Goal: Task Accomplishment & Management: Manage account settings

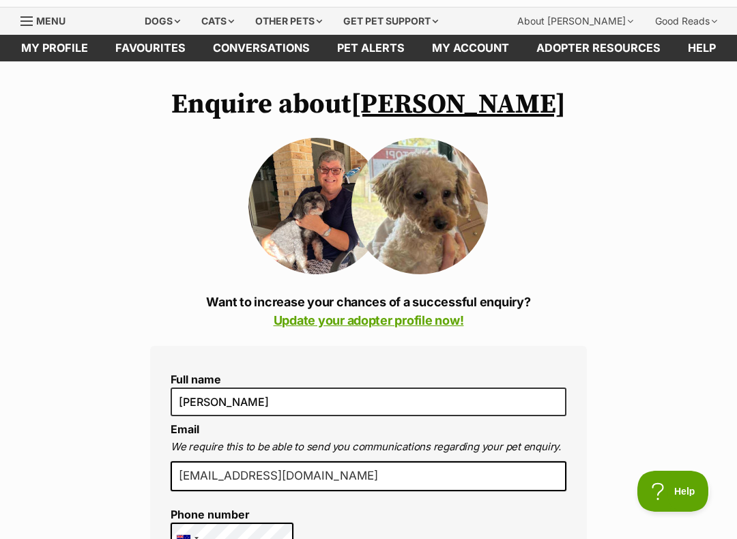
scroll to position [53, 0]
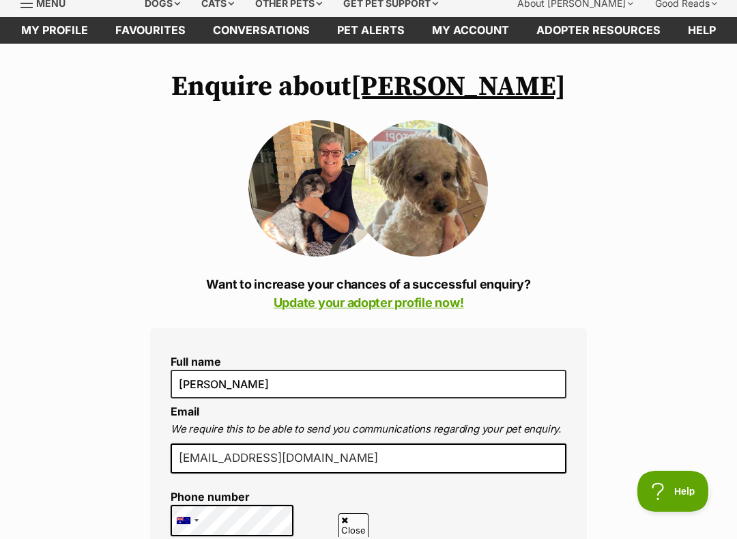
click at [309, 191] on img at bounding box center [316, 188] width 137 height 137
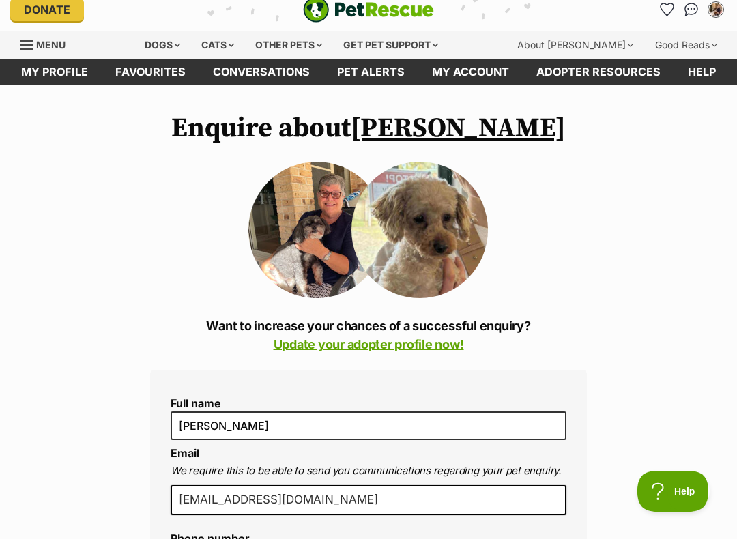
scroll to position [11, 0]
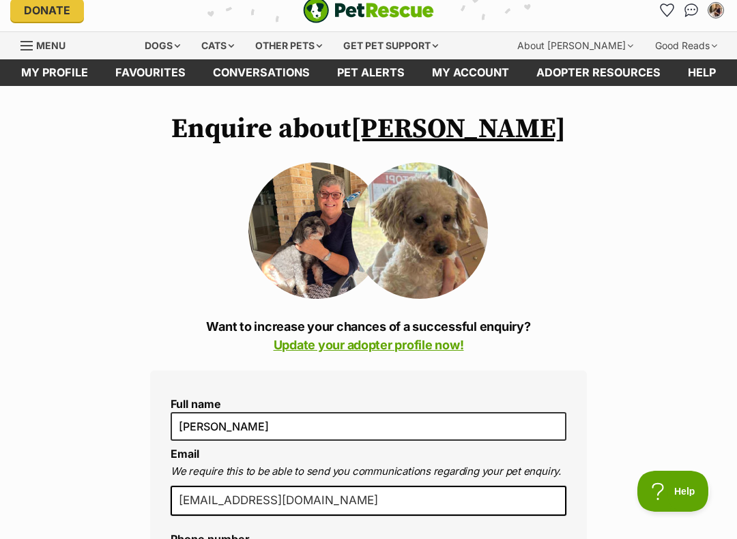
click at [57, 68] on link "My profile" at bounding box center [55, 72] width 94 height 27
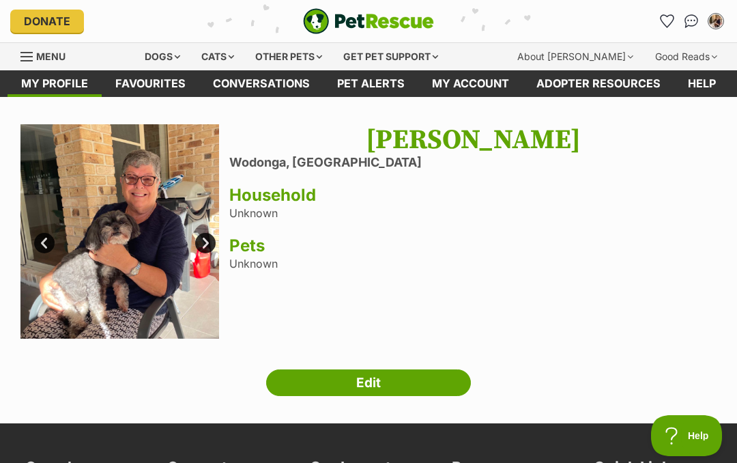
click at [356, 382] on link "Edit" at bounding box center [368, 382] width 205 height 27
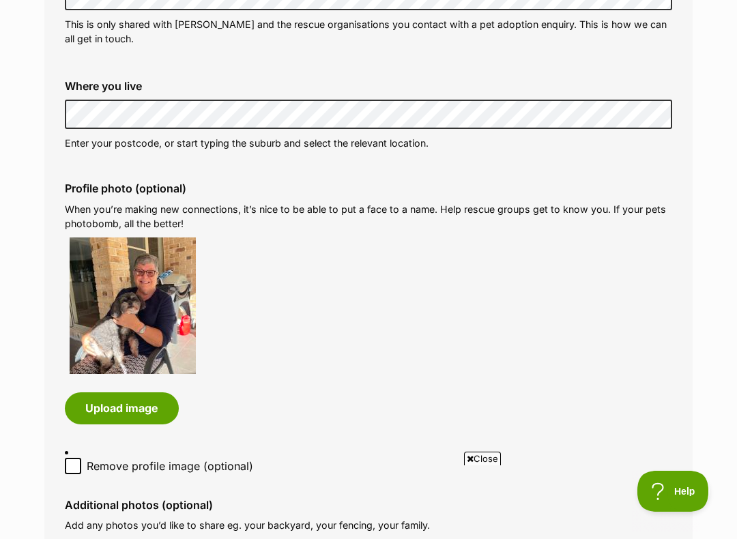
click at [115, 406] on button "Upload image" at bounding box center [122, 408] width 114 height 31
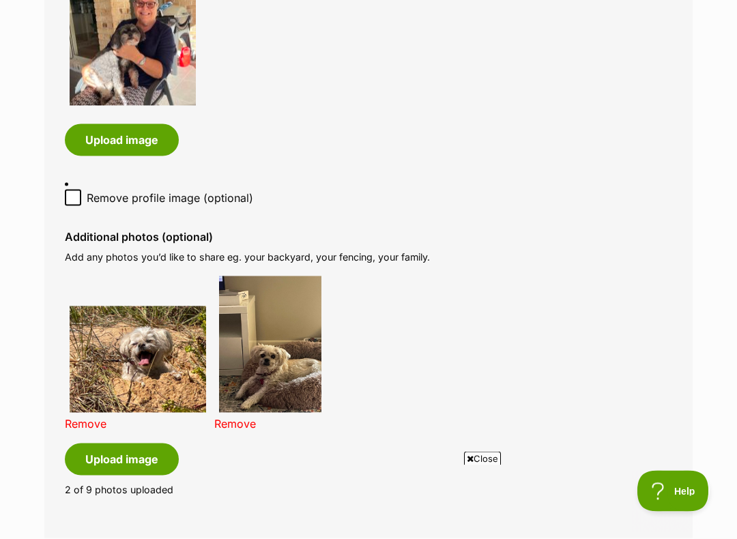
scroll to position [784, 0]
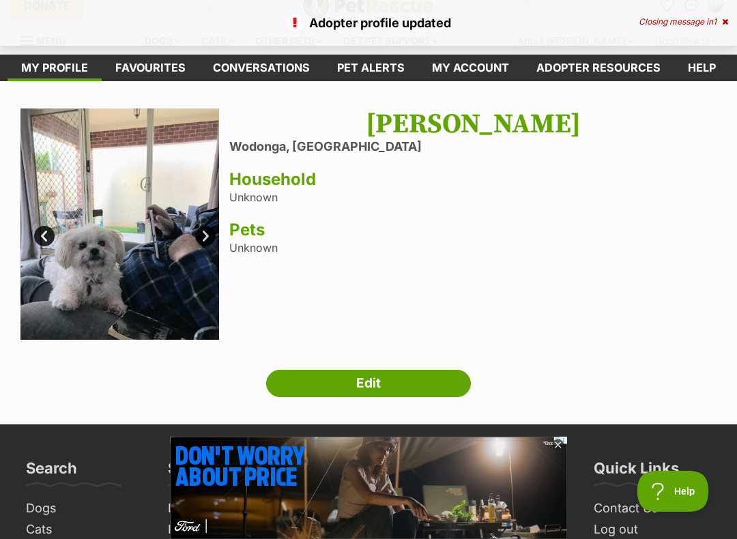
scroll to position [42, 0]
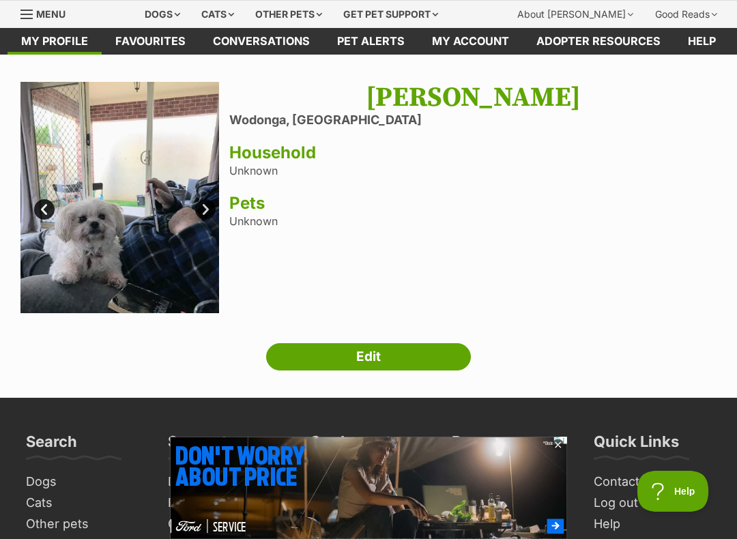
click at [363, 350] on link "Edit" at bounding box center [368, 356] width 205 height 27
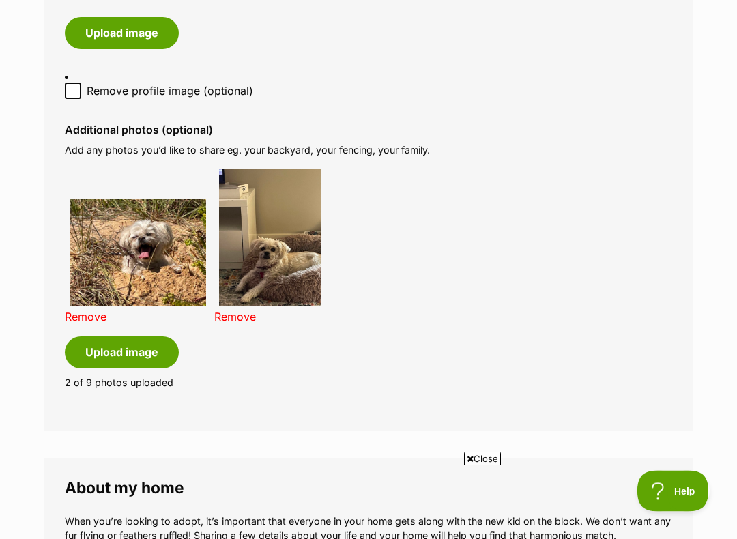
scroll to position [890, 0]
click at [117, 337] on button "Upload image" at bounding box center [122, 352] width 114 height 31
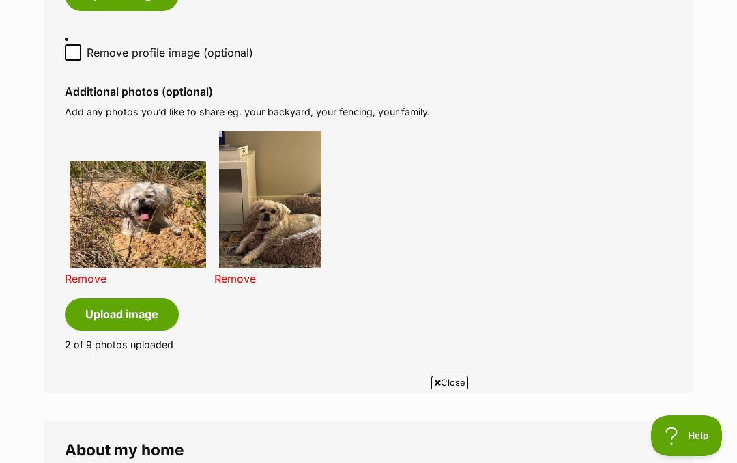
scroll to position [0, 0]
click at [443, 380] on span "Close" at bounding box center [449, 382] width 37 height 14
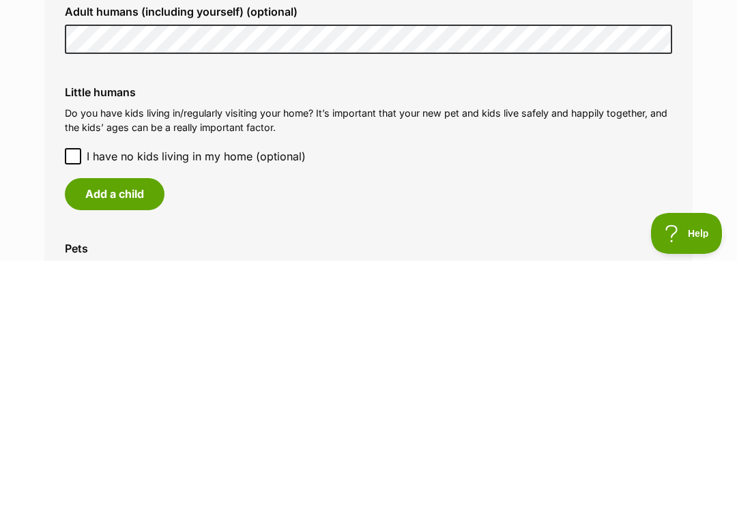
scroll to position [1205, 0]
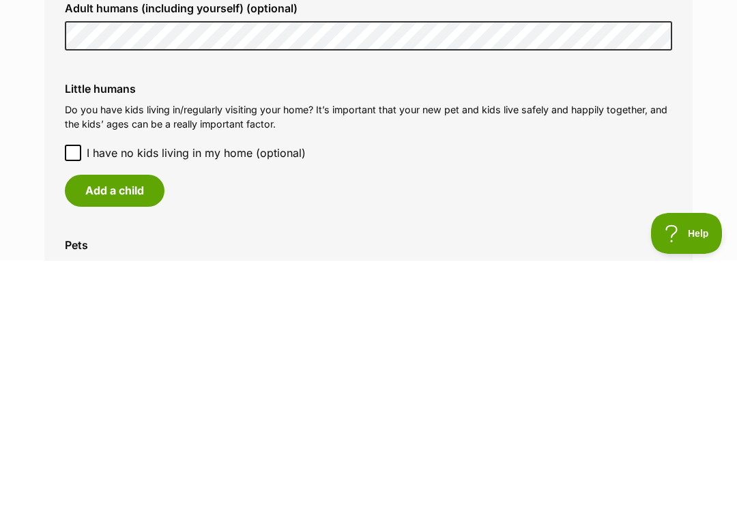
click at [100, 389] on span "I have no kids living in my home (optional)" at bounding box center [196, 397] width 219 height 16
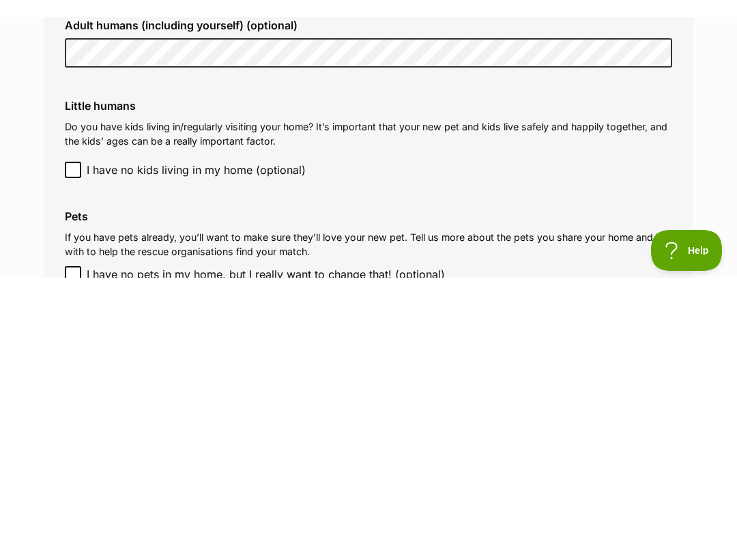
scroll to position [1449, 0]
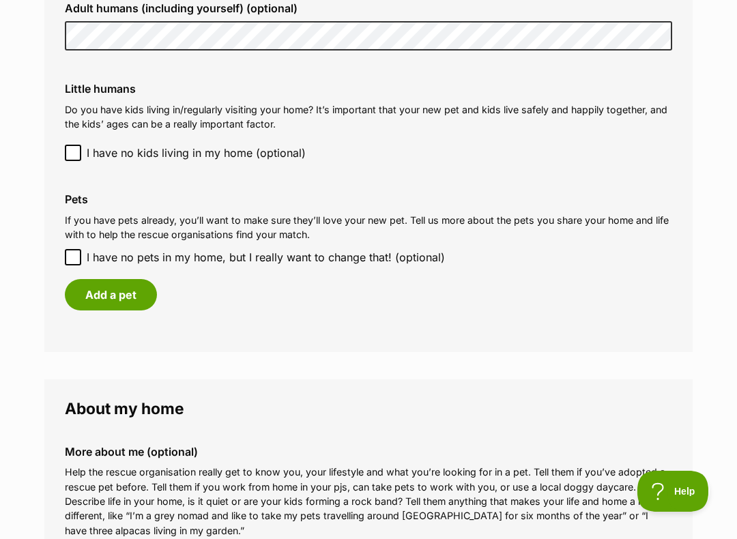
click at [80, 249] on input "I have no pets in my home, but I really want to change that! (optional)" at bounding box center [73, 257] width 16 height 16
checkbox input "true"
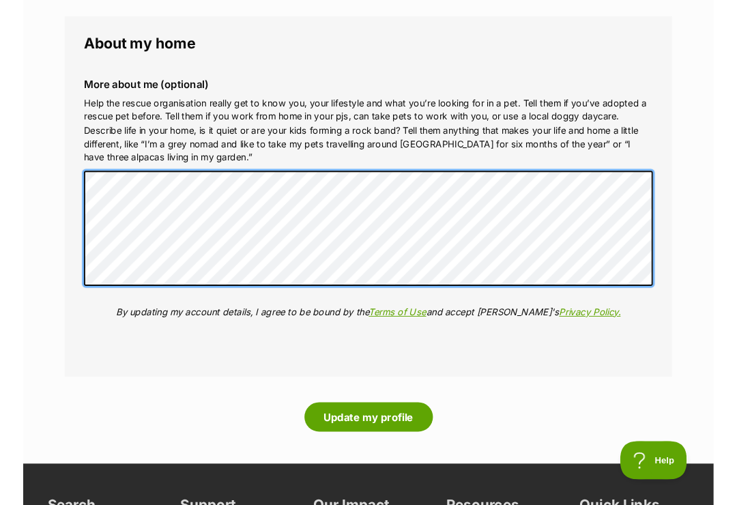
scroll to position [1766, 0]
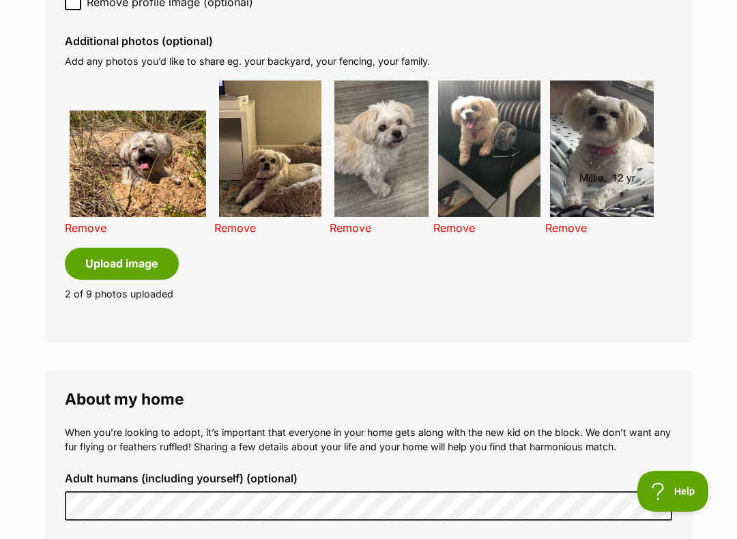
scroll to position [979, 0]
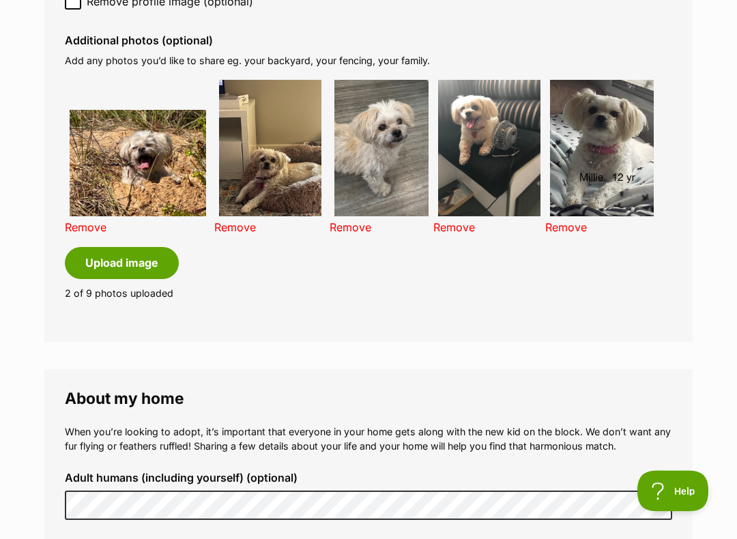
click at [117, 250] on button "Upload image" at bounding box center [122, 263] width 114 height 31
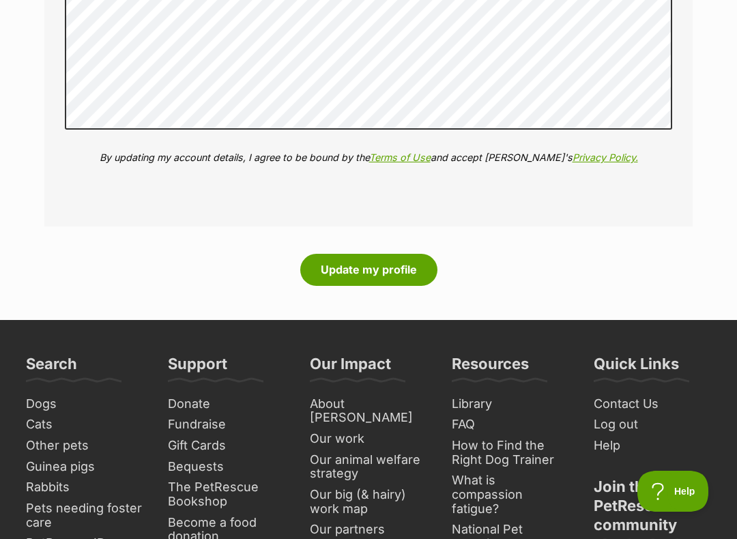
scroll to position [2119, 0]
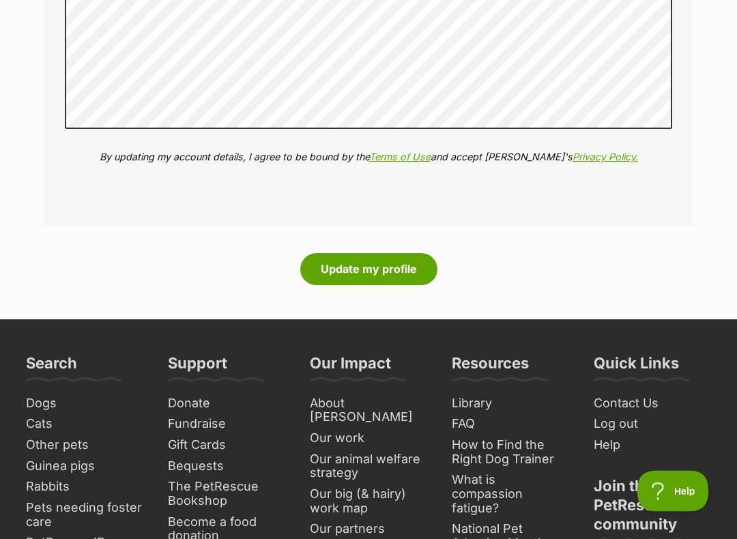
click at [367, 254] on button "Update my profile" at bounding box center [368, 269] width 137 height 31
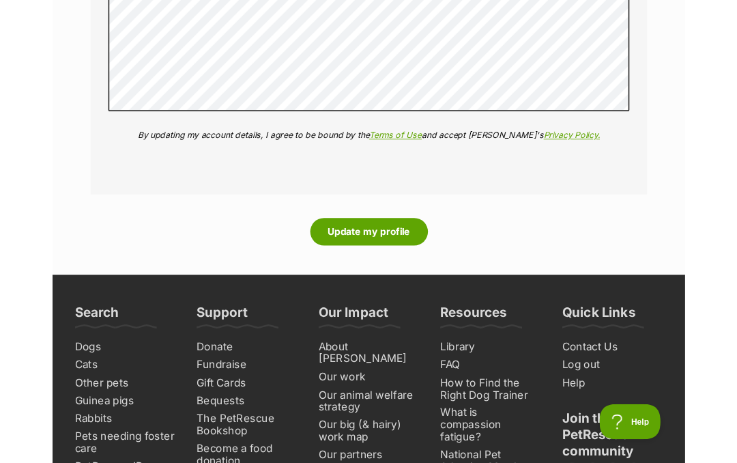
scroll to position [2158, 0]
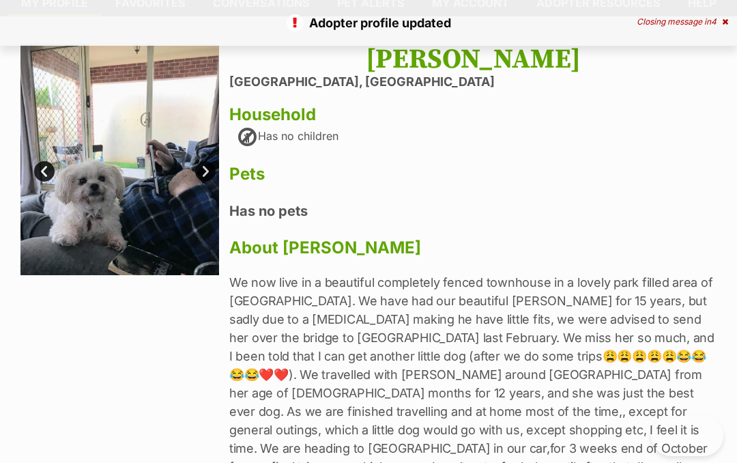
scroll to position [81, 0]
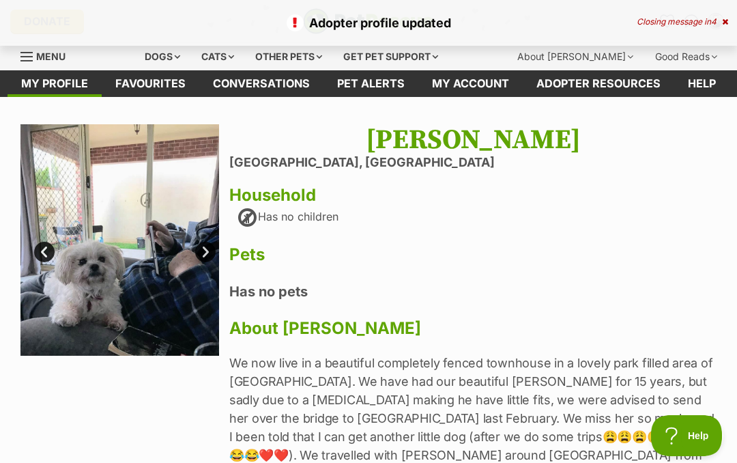
click at [176, 59] on div "Dogs" at bounding box center [162, 56] width 55 height 27
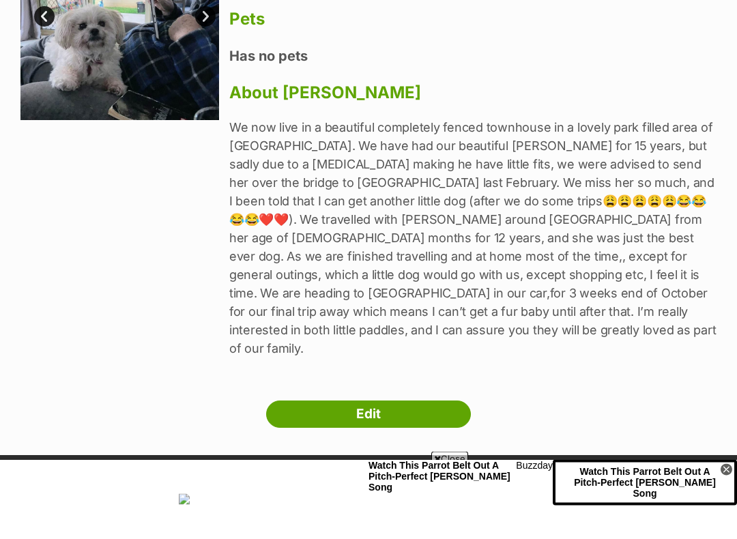
scroll to position [231, 0]
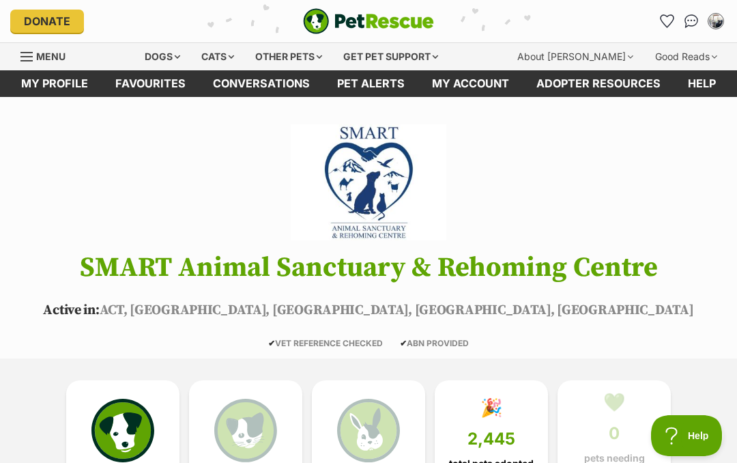
click at [134, 425] on img at bounding box center [122, 430] width 63 height 63
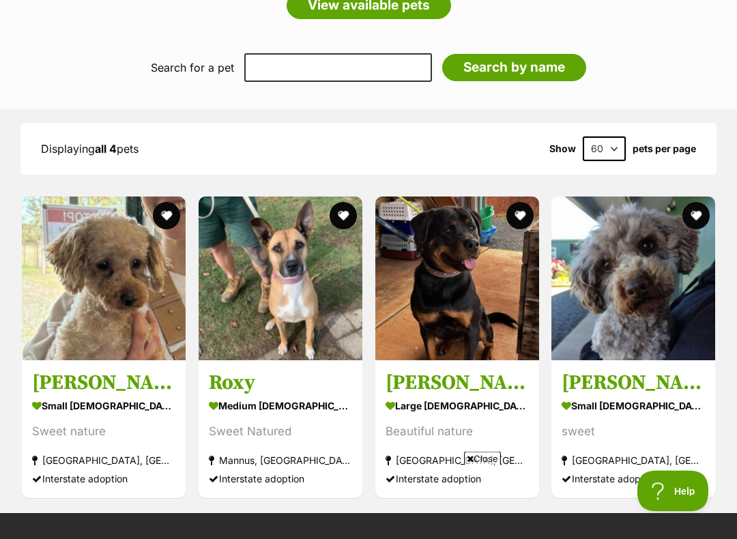
scroll to position [1362, 0]
click at [115, 243] on img at bounding box center [104, 279] width 164 height 164
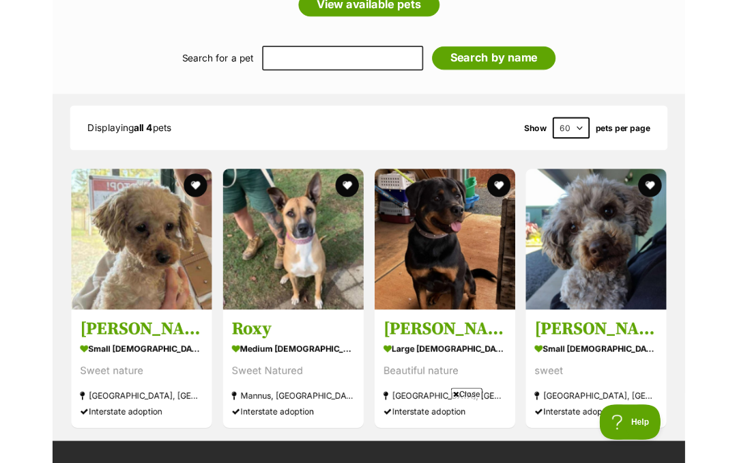
scroll to position [1400, 0]
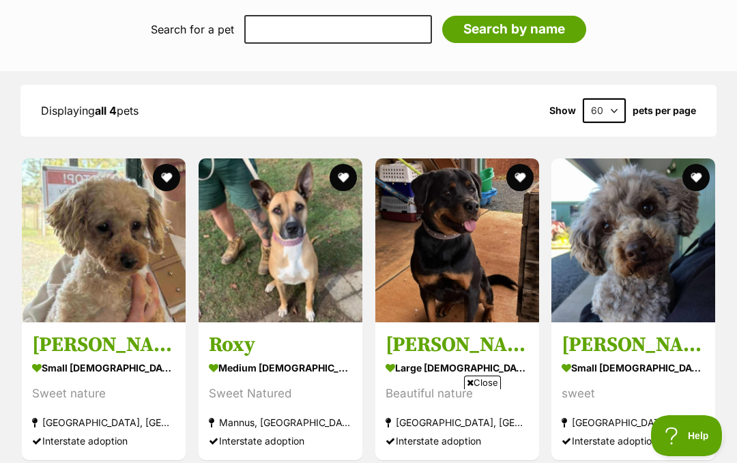
click at [658, 239] on img at bounding box center [634, 240] width 164 height 164
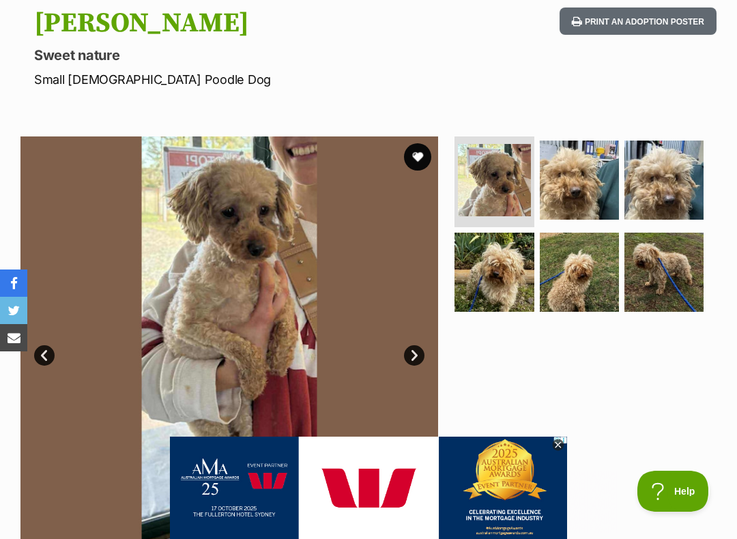
click at [68, 64] on hgroup "Toffey Sweet nature Small Male Poodle Dog" at bounding box center [243, 48] width 418 height 81
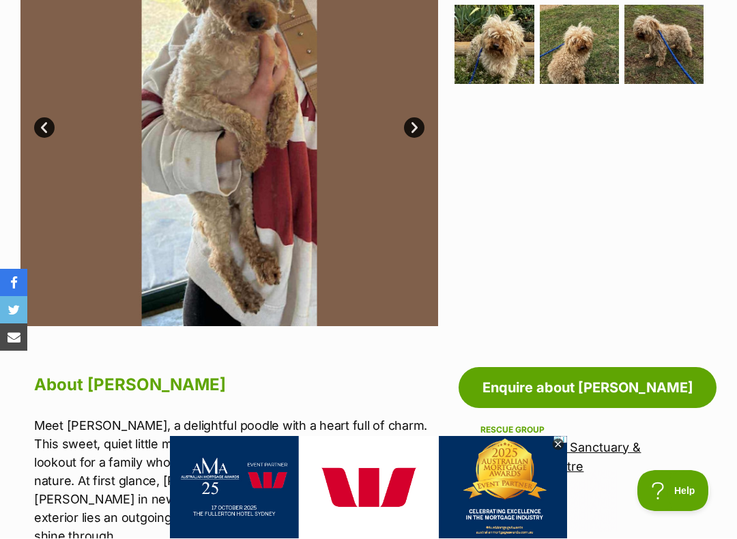
click at [44, 462] on p "Meet Toffey, a delightful poodle with a heart full of charm. This sweet, quiet …" at bounding box center [236, 481] width 404 height 129
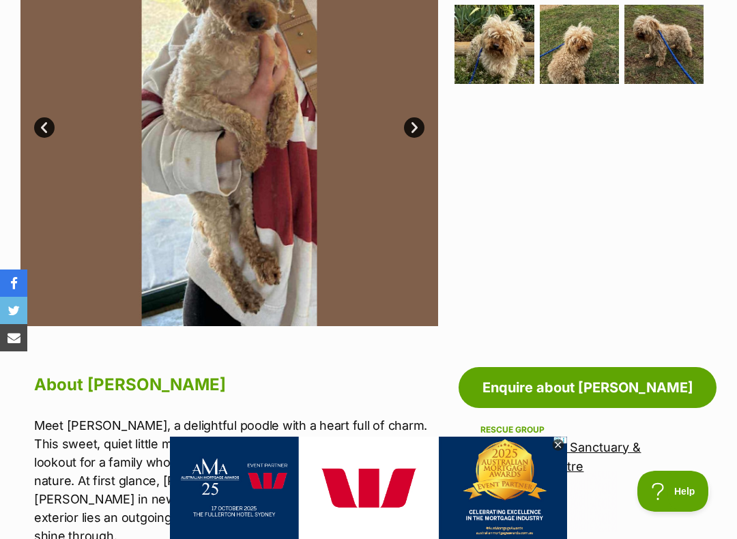
click at [46, 462] on p "Meet Toffey, a delightful poodle with a heart full of charm. This sweet, quiet …" at bounding box center [236, 480] width 404 height 129
click at [558, 446] on icon at bounding box center [558, 446] width 12 height 12
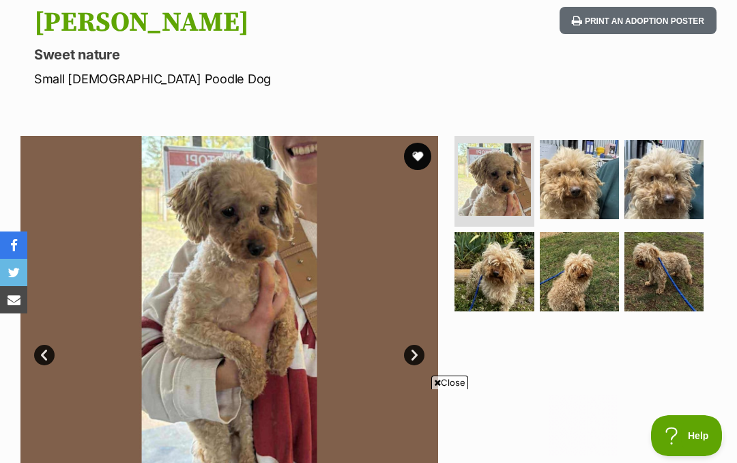
scroll to position [0, 0]
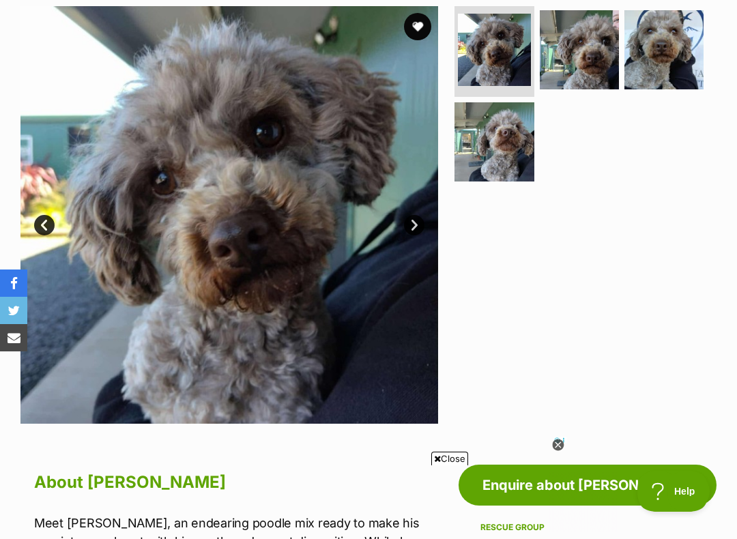
scroll to position [282, 0]
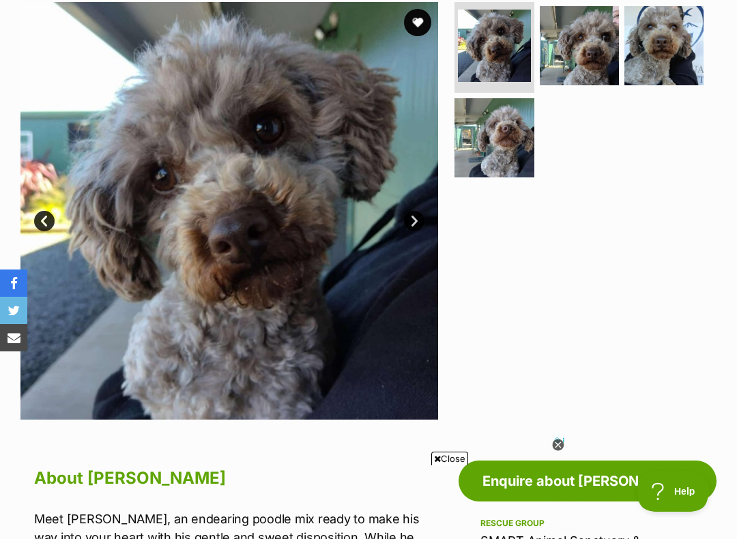
click at [672, 47] on img at bounding box center [664, 45] width 79 height 79
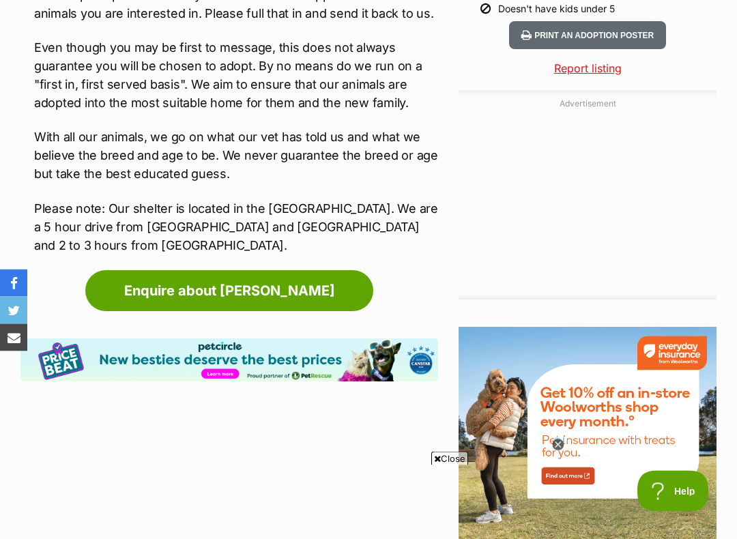
scroll to position [1538, 0]
